Goal: Find contact information: Find contact information

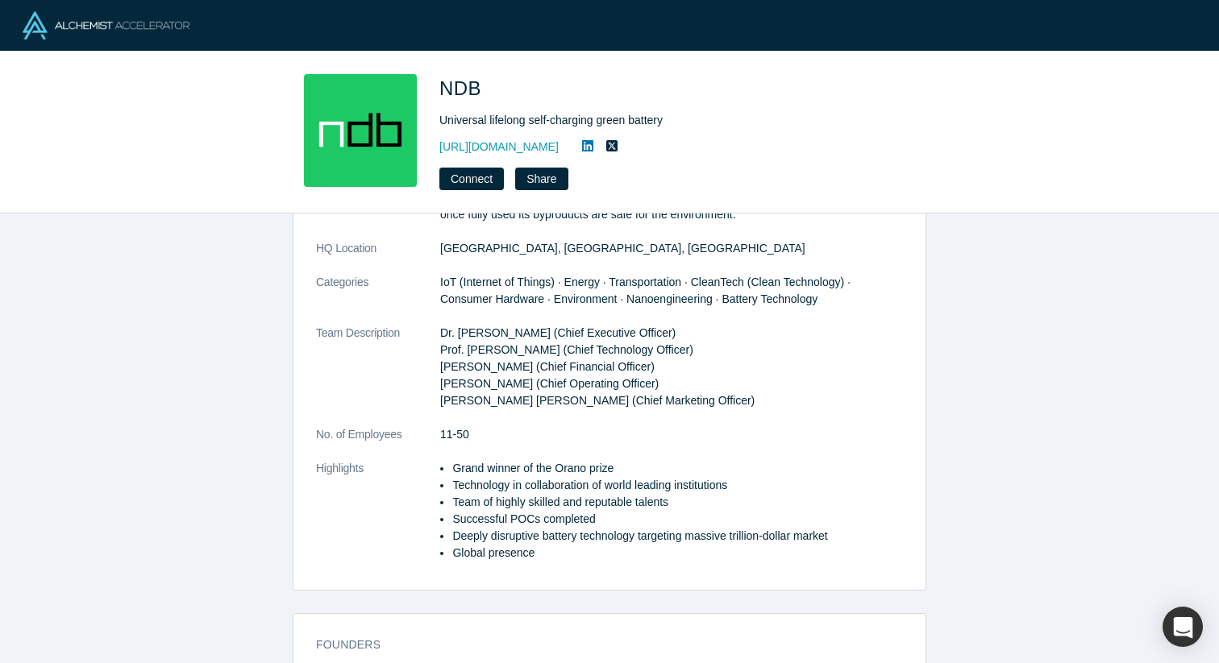
scroll to position [234, 0]
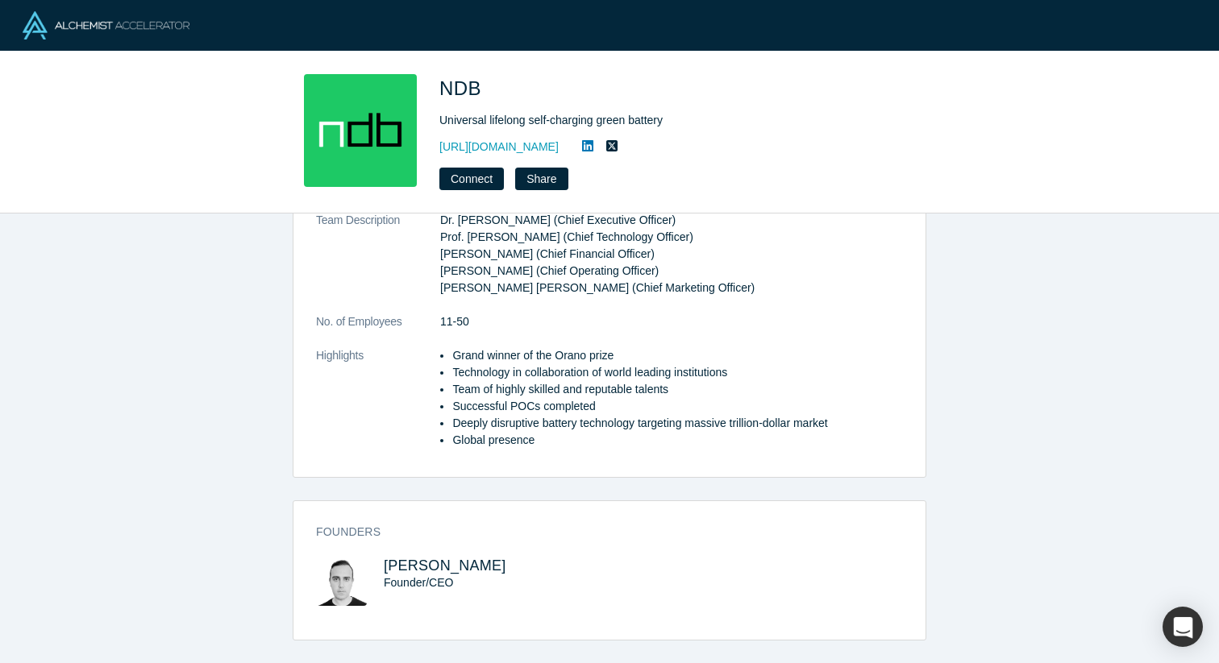
drag, startPoint x: 372, startPoint y: 559, endPoint x: 488, endPoint y: 560, distance: 116.1
click at [488, 560] on div "Nima Golsharifi Founder/CEO" at bounding box center [462, 593] width 293 height 71
copy div "[PERSON_NAME]"
